Goal: Information Seeking & Learning: Learn about a topic

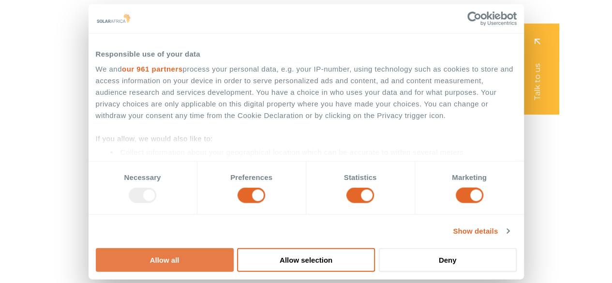
click at [234, 248] on button "Allow all" at bounding box center [165, 260] width 138 height 24
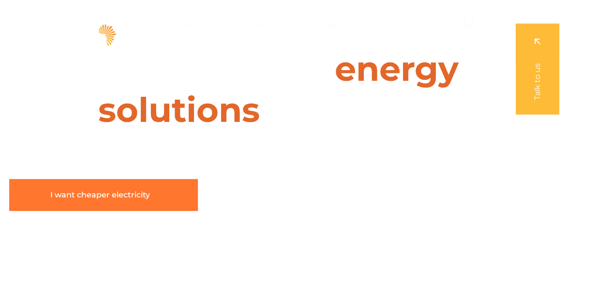
drag, startPoint x: 115, startPoint y: 192, endPoint x: 229, endPoint y: 58, distance: 175.9
click at [115, 192] on span "I want cheaper electricity" at bounding box center [100, 195] width 100 height 8
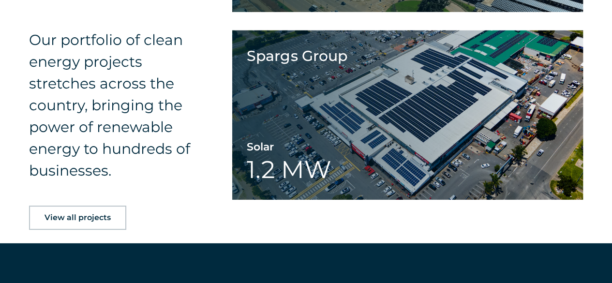
scroll to position [1378, 0]
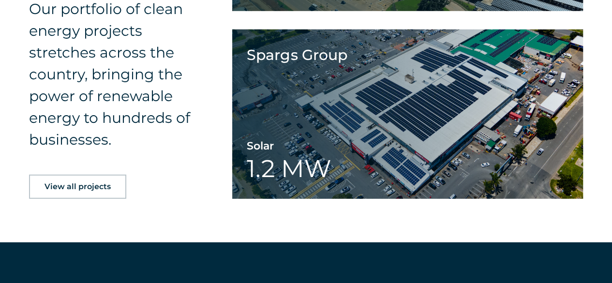
click at [79, 192] on link "View all projects" at bounding box center [77, 187] width 97 height 24
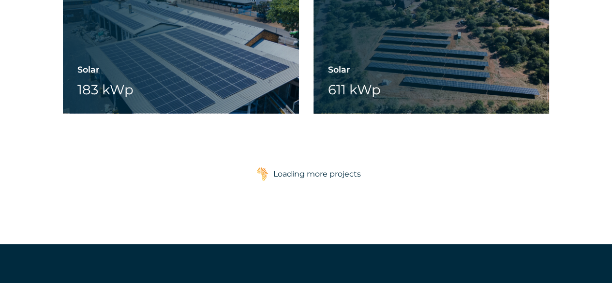
scroll to position [1499, 0]
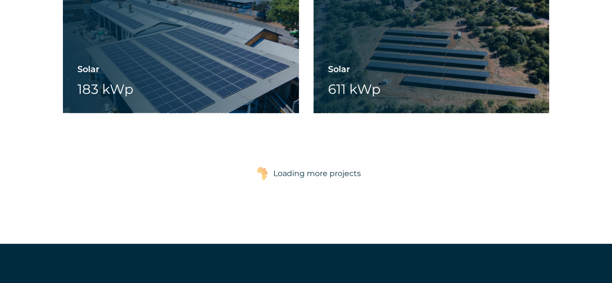
click at [313, 176] on div "Loading more projects" at bounding box center [317, 173] width 88 height 19
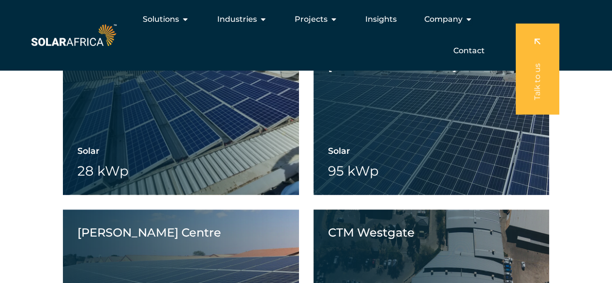
scroll to position [11337, 0]
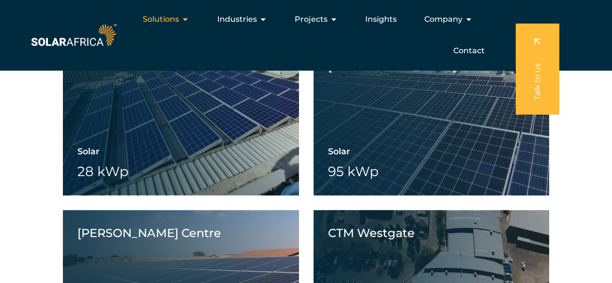
click at [177, 18] on span "Solutions" at bounding box center [161, 20] width 36 height 12
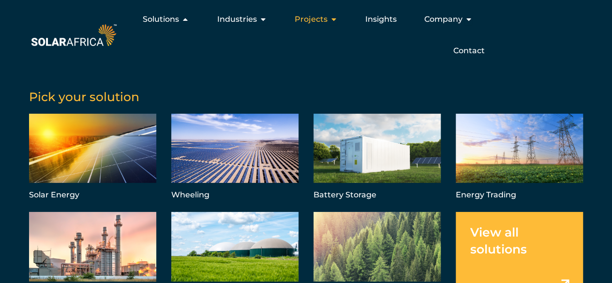
scroll to position [11398, 0]
click at [242, 16] on span "Industries" at bounding box center [237, 20] width 40 height 12
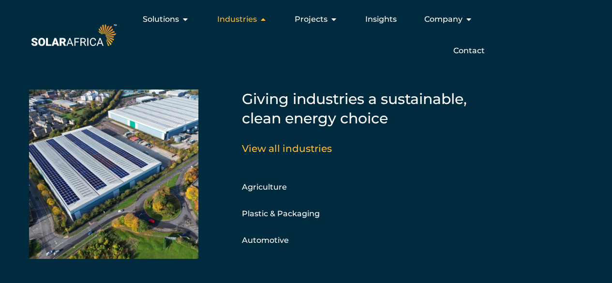
click at [256, 18] on span "Industries" at bounding box center [237, 20] width 40 height 12
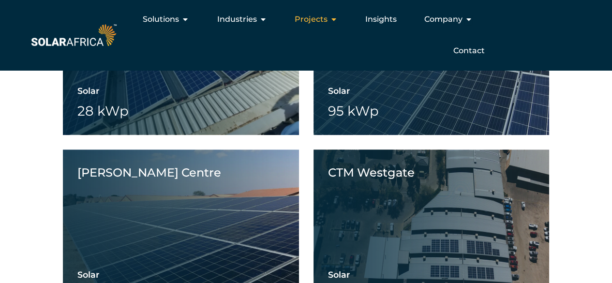
click at [317, 19] on span "Projects" at bounding box center [310, 20] width 33 height 12
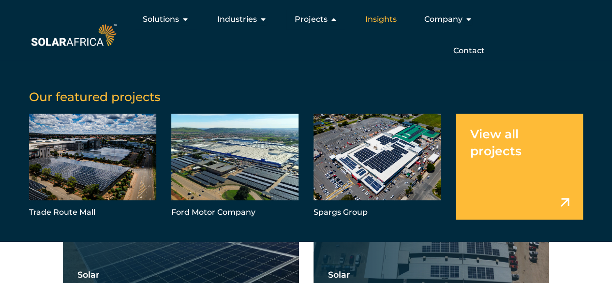
click at [378, 16] on span "Insights" at bounding box center [380, 20] width 31 height 12
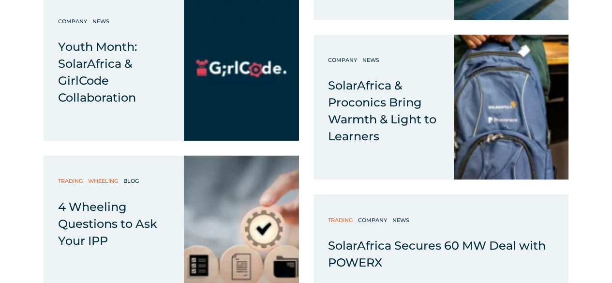
scroll to position [725, 0]
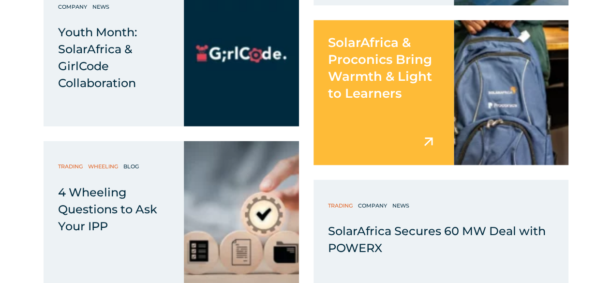
click at [405, 90] on div "SolarAfrica & Proconics Bring Warmth & Light to Learners" at bounding box center [383, 61] width 140 height 82
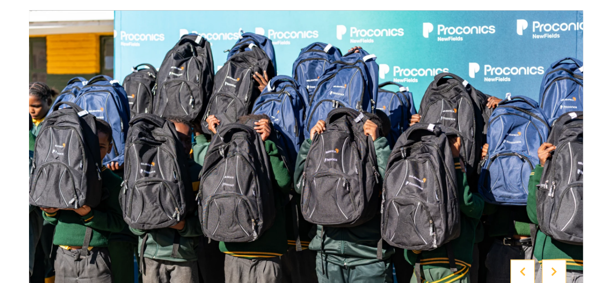
scroll to position [991, 0]
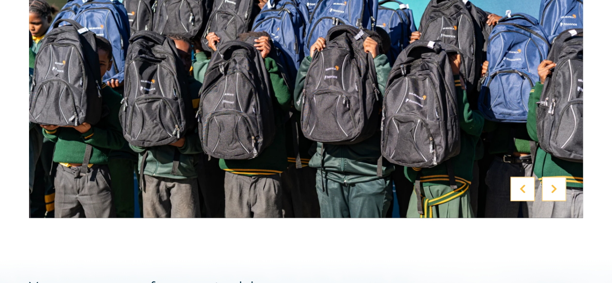
click at [558, 177] on div at bounding box center [553, 189] width 24 height 24
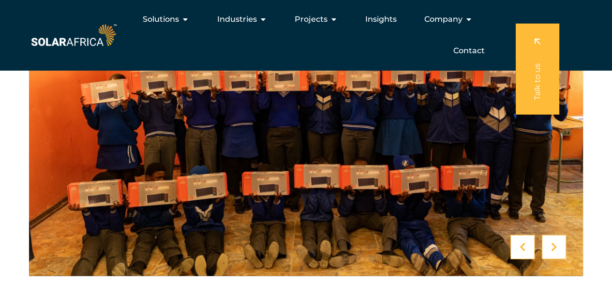
scroll to position [906, 0]
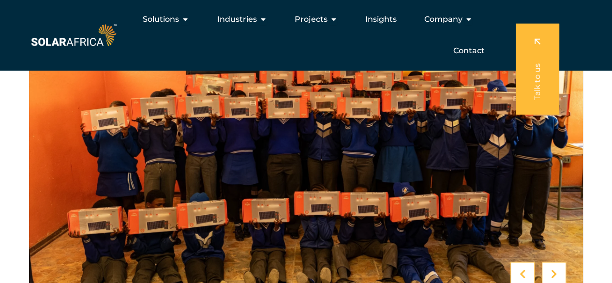
click at [554, 269] on icon at bounding box center [554, 274] width 6 height 10
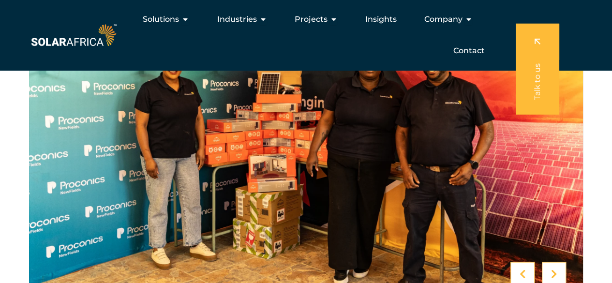
click at [554, 269] on icon at bounding box center [554, 274] width 6 height 10
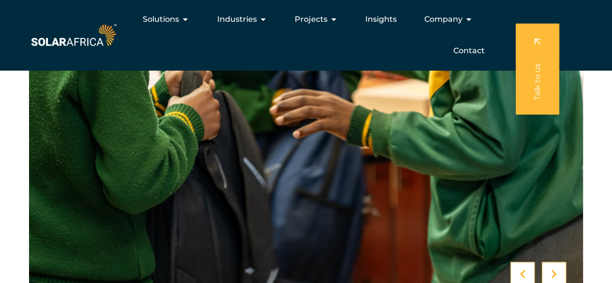
click at [554, 269] on icon at bounding box center [554, 274] width 6 height 10
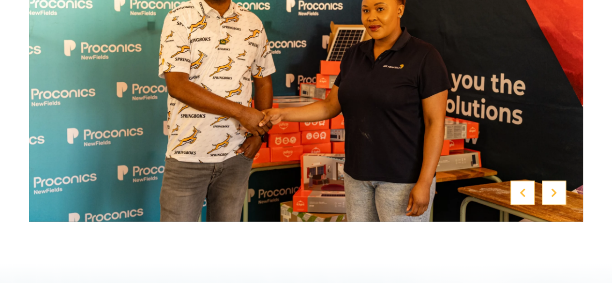
scroll to position [991, 0]
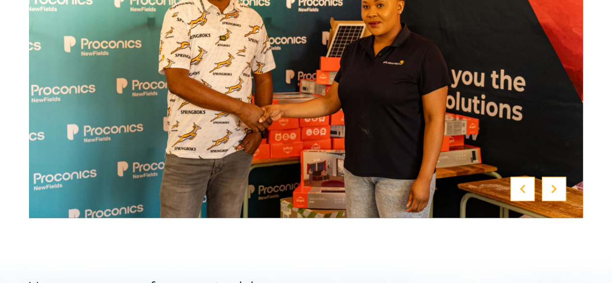
click at [557, 178] on div at bounding box center [553, 189] width 24 height 24
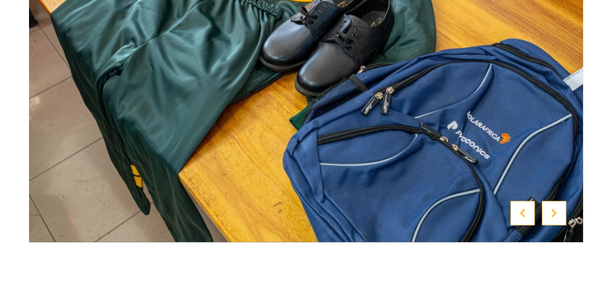
scroll to position [979, 0]
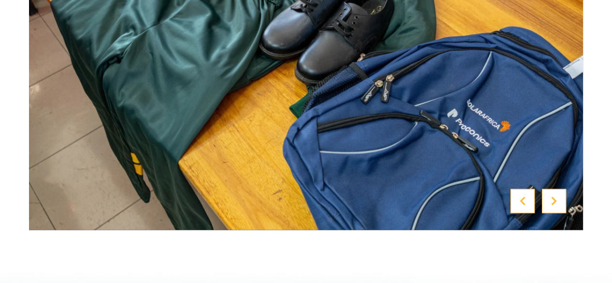
click at [553, 196] on icon at bounding box center [554, 201] width 6 height 10
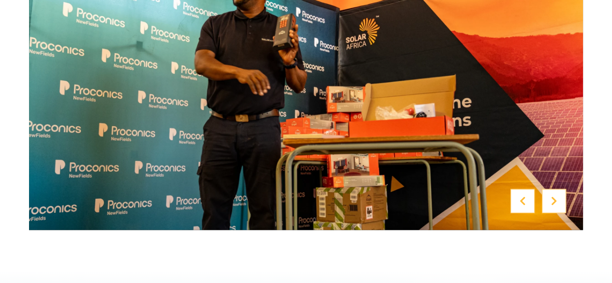
click at [557, 189] on div at bounding box center [553, 201] width 24 height 24
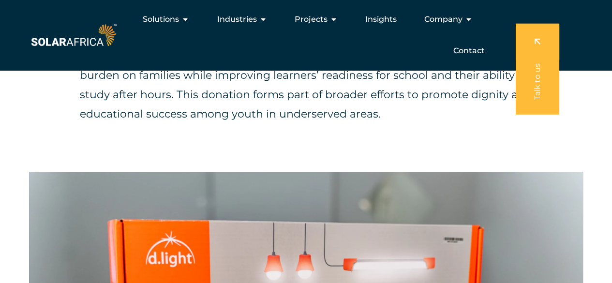
scroll to position [604, 0]
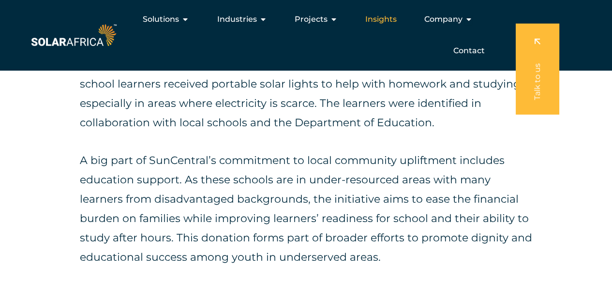
click at [387, 20] on span "Insights" at bounding box center [380, 20] width 31 height 12
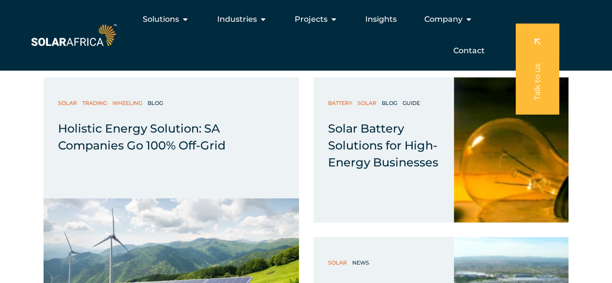
scroll to position [3384, 0]
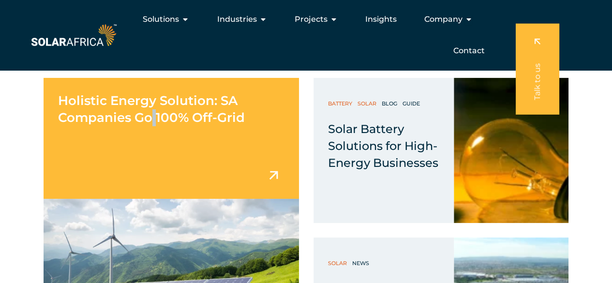
click at [154, 150] on div "Holistic Energy Solution: SA Companies Go 100% Off-Grid" at bounding box center [171, 138] width 255 height 121
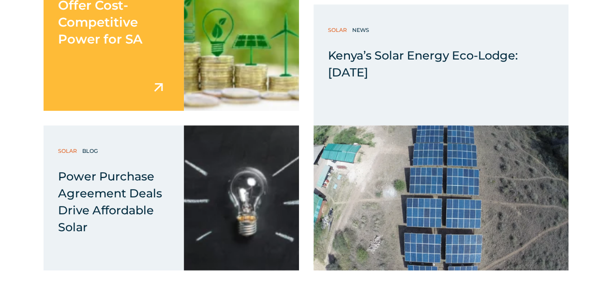
scroll to position [3940, 0]
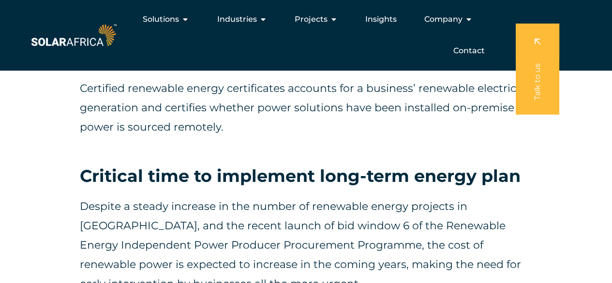
scroll to position [2018, 0]
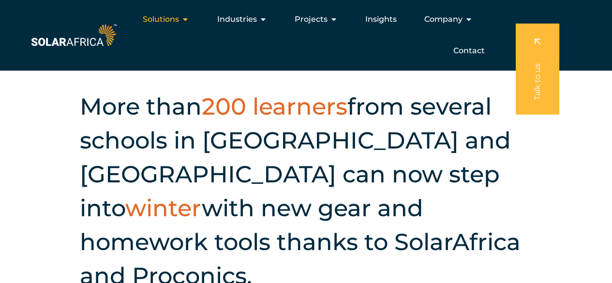
click at [162, 20] on span "Solutions" at bounding box center [161, 20] width 36 height 12
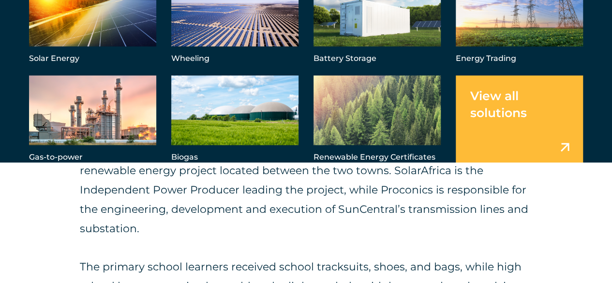
scroll to position [411, 0]
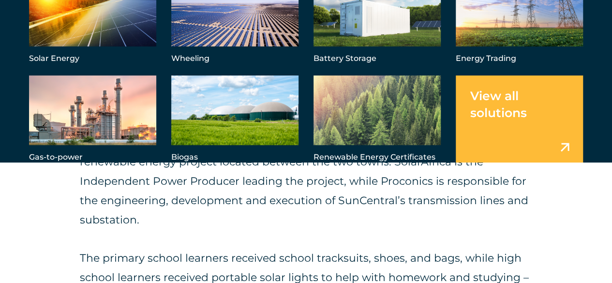
click at [514, 115] on link "Menu" at bounding box center [518, 119] width 127 height 88
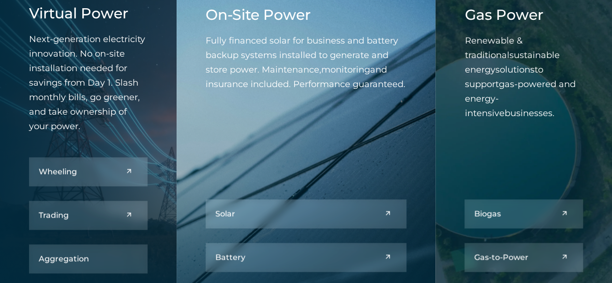
scroll to position [399, 0]
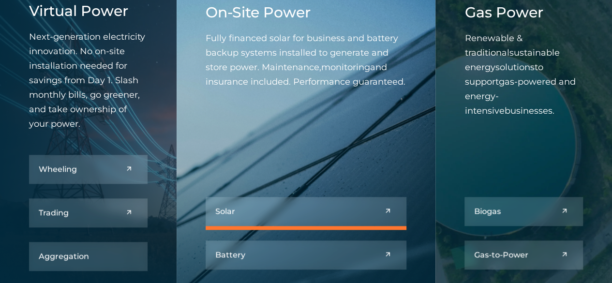
click at [273, 211] on link at bounding box center [305, 211] width 201 height 29
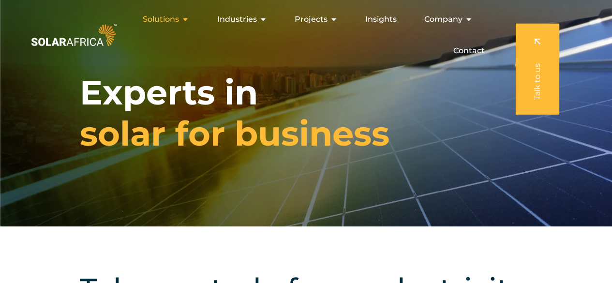
click at [171, 19] on span "Solutions" at bounding box center [161, 20] width 36 height 12
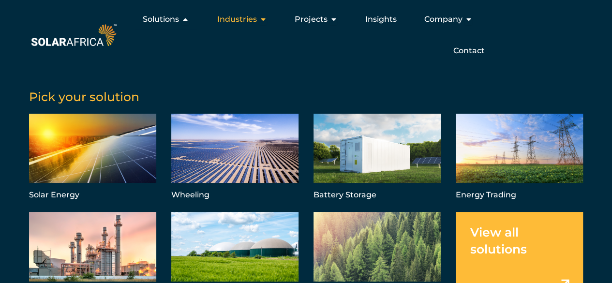
click at [244, 18] on span "Industries" at bounding box center [237, 20] width 40 height 12
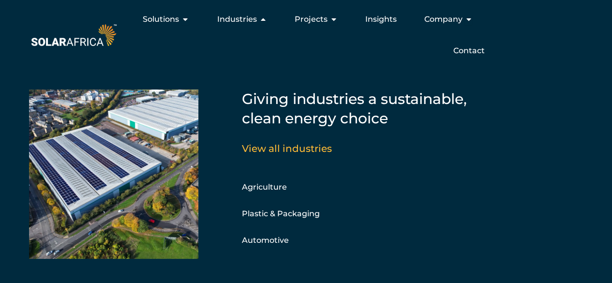
scroll to position [145, 0]
click at [166, 22] on span "Solutions" at bounding box center [161, 20] width 36 height 12
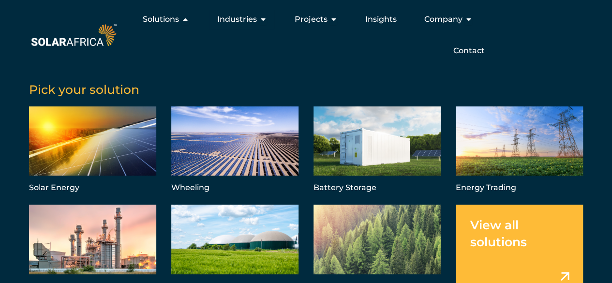
scroll to position [15, 0]
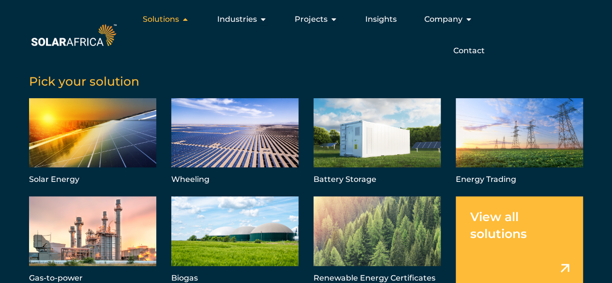
click at [161, 18] on span "Solutions" at bounding box center [161, 20] width 36 height 12
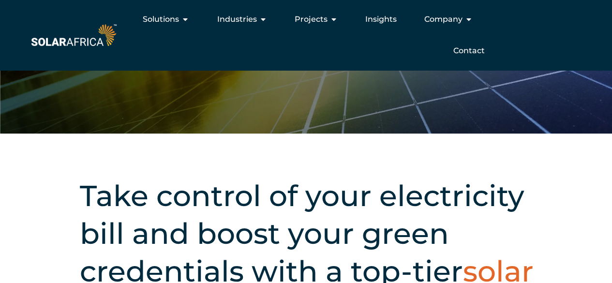
scroll to position [0, 0]
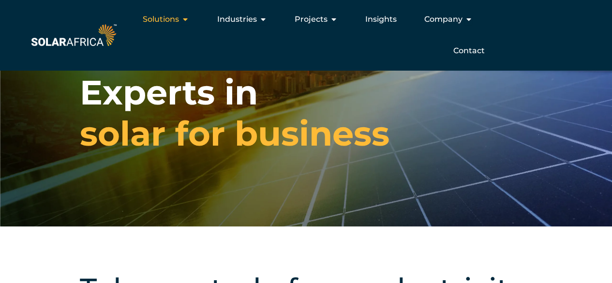
click at [164, 22] on span "Solutions" at bounding box center [161, 20] width 36 height 12
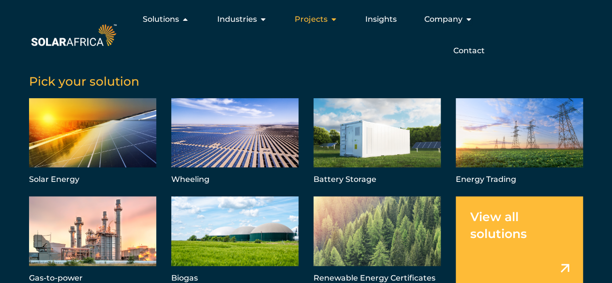
click at [319, 21] on span "Projects" at bounding box center [310, 20] width 33 height 12
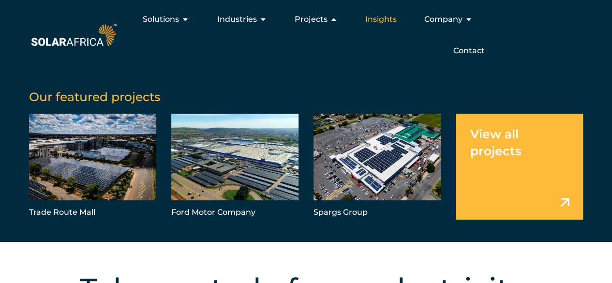
click at [384, 18] on span "Insights" at bounding box center [380, 20] width 31 height 12
